Goal: Check status: Check status

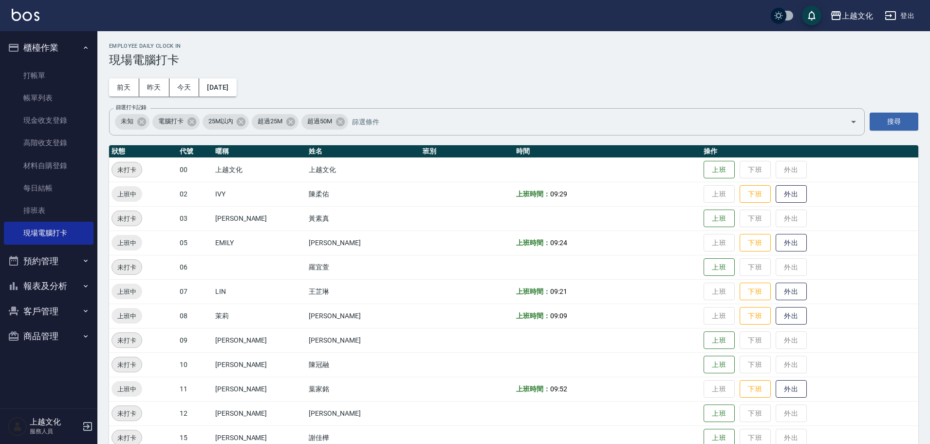
click at [47, 289] on button "報表及分析" at bounding box center [49, 285] width 90 height 25
click at [37, 330] on link "店家日報表" at bounding box center [49, 336] width 90 height 22
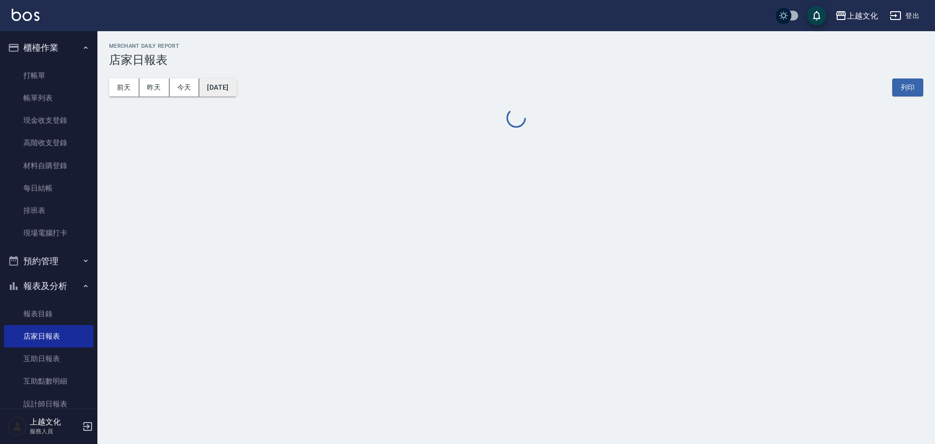
click at [221, 88] on button "[DATE]" at bounding box center [217, 87] width 37 height 18
click at [221, 90] on button "[DATE]" at bounding box center [217, 87] width 37 height 18
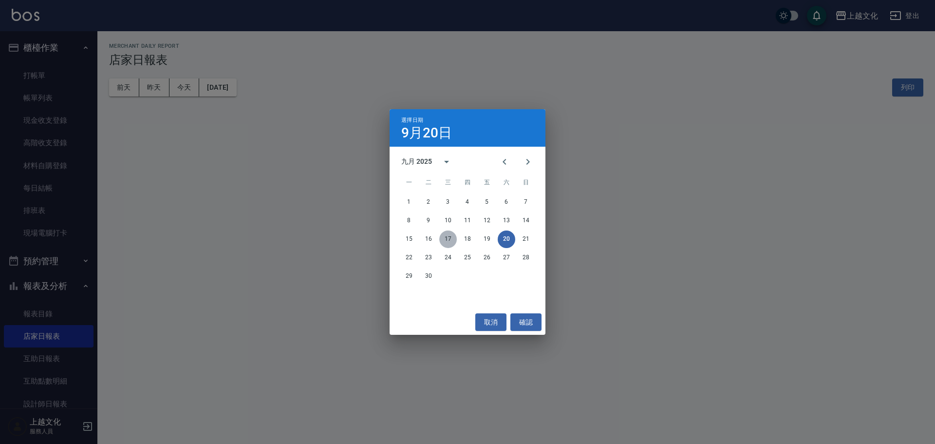
drag, startPoint x: 451, startPoint y: 242, endPoint x: 450, endPoint y: 246, distance: 5.0
click at [451, 242] on button "17" at bounding box center [448, 239] width 18 height 18
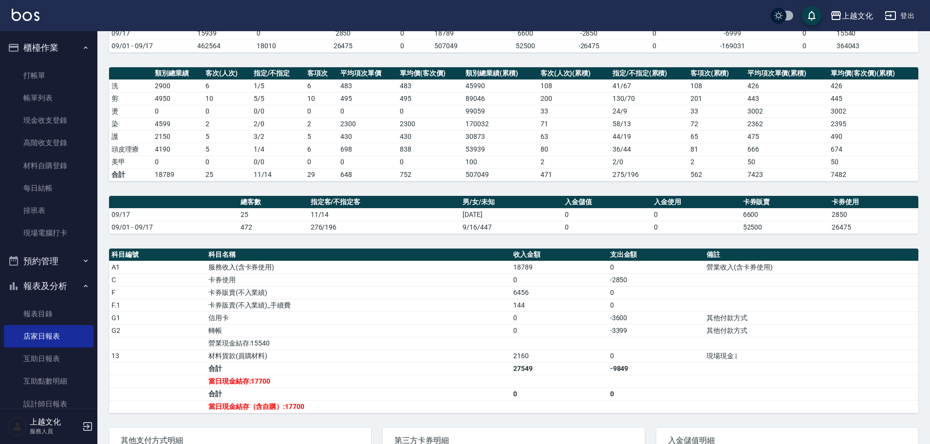
scroll to position [187, 0]
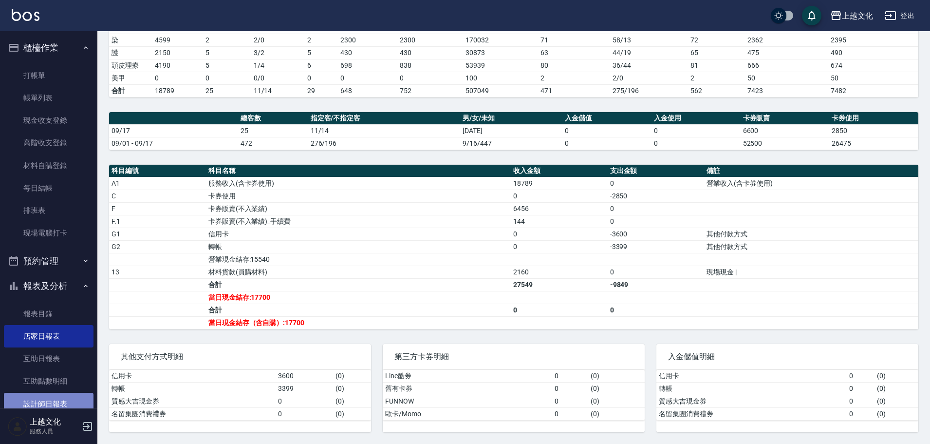
click at [77, 403] on link "設計師日報表" at bounding box center [49, 404] width 90 height 22
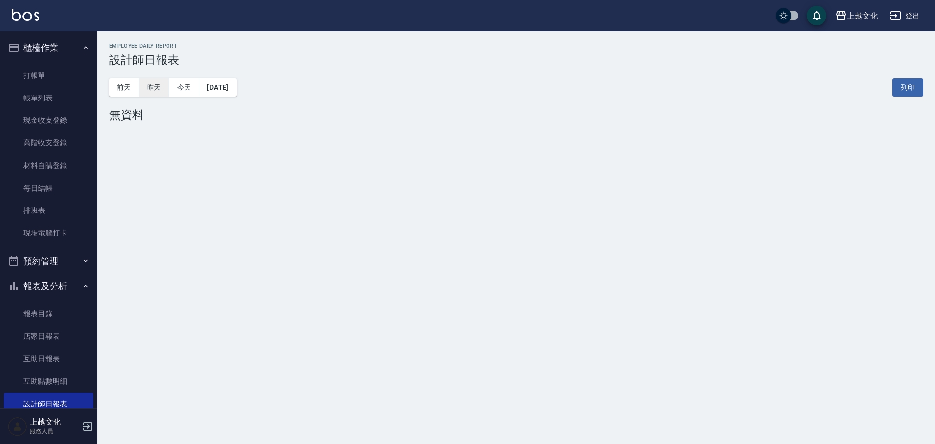
click at [150, 90] on button "昨天" at bounding box center [154, 87] width 30 height 18
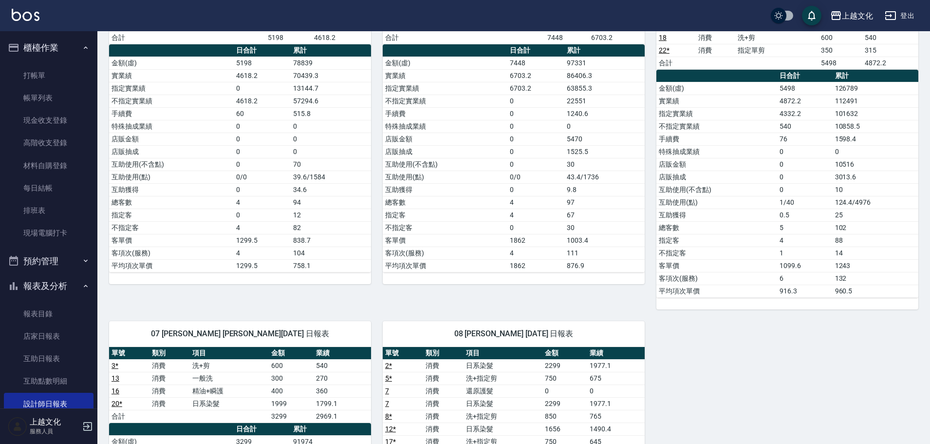
scroll to position [49, 0]
